Goal: Information Seeking & Learning: Find specific page/section

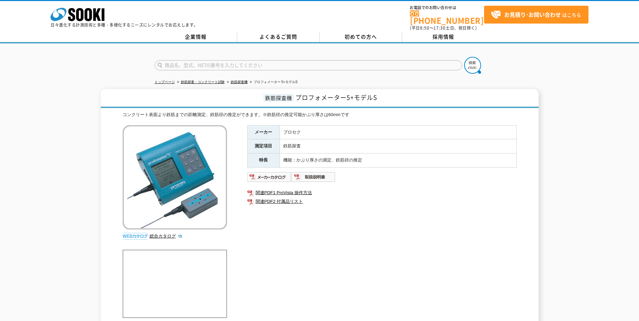
click at [206, 62] on input "text" at bounding box center [308, 65] width 307 height 10
type input "プロセク　F1"
click at [464, 57] on button at bounding box center [472, 65] width 17 height 17
